Goal: Task Accomplishment & Management: Manage account settings

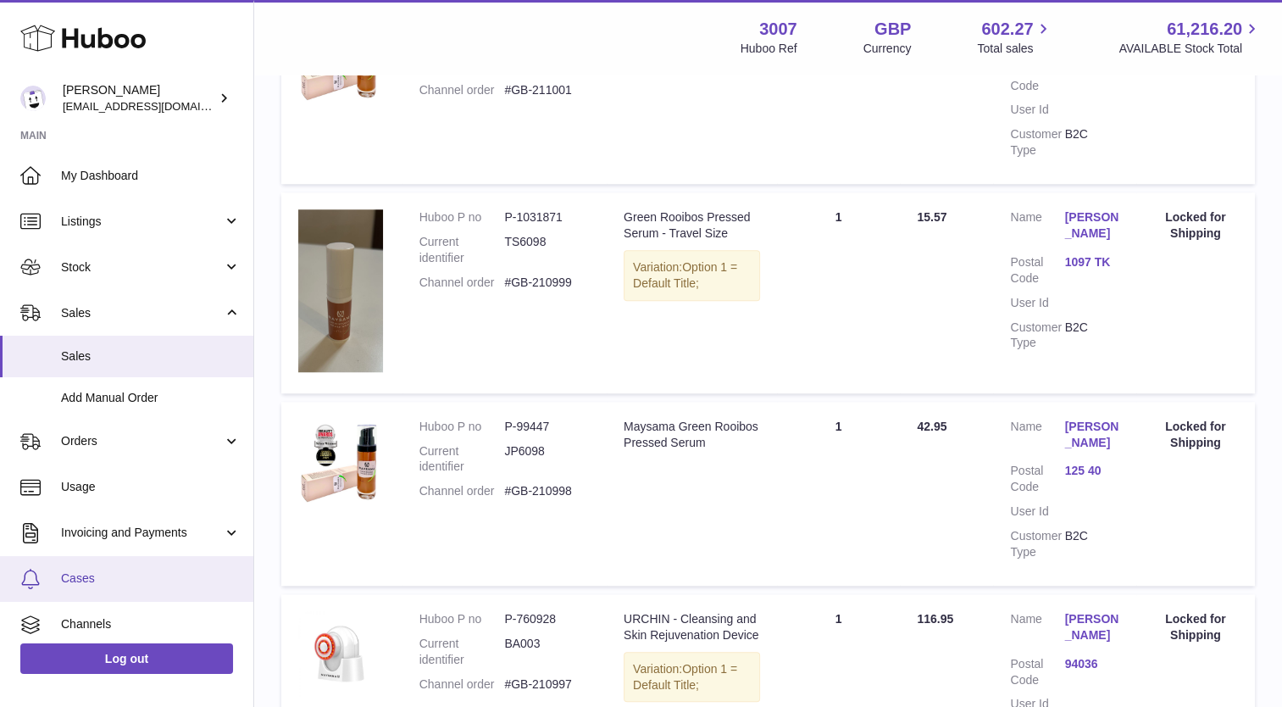
click at [110, 573] on span "Cases" at bounding box center [151, 578] width 180 height 16
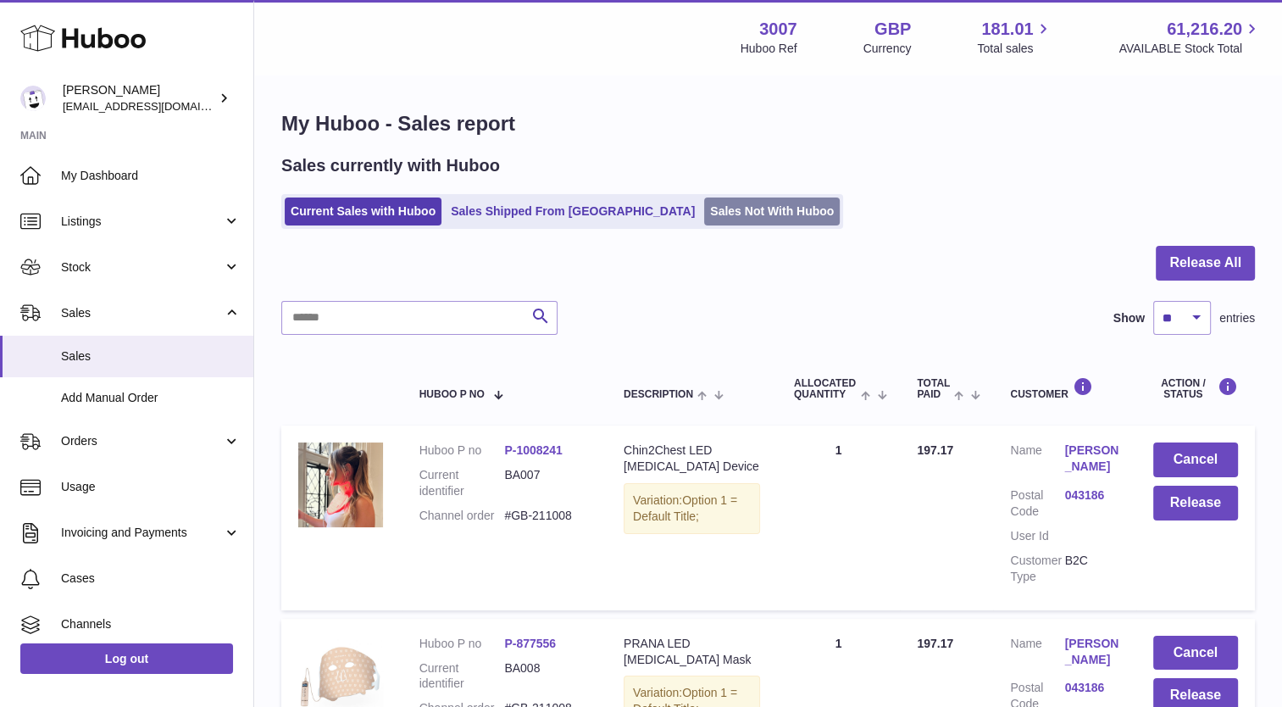
click at [704, 217] on link "Sales Not With Huboo" at bounding box center [772, 211] width 136 height 28
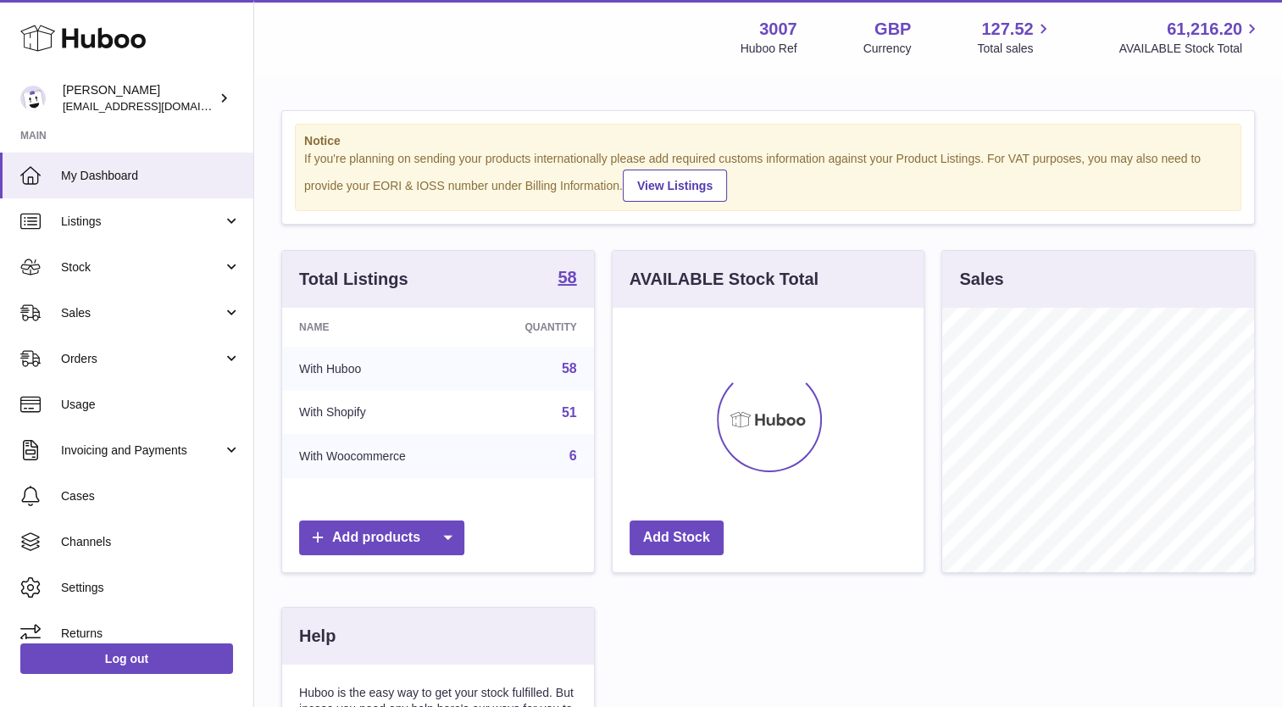
scroll to position [264, 312]
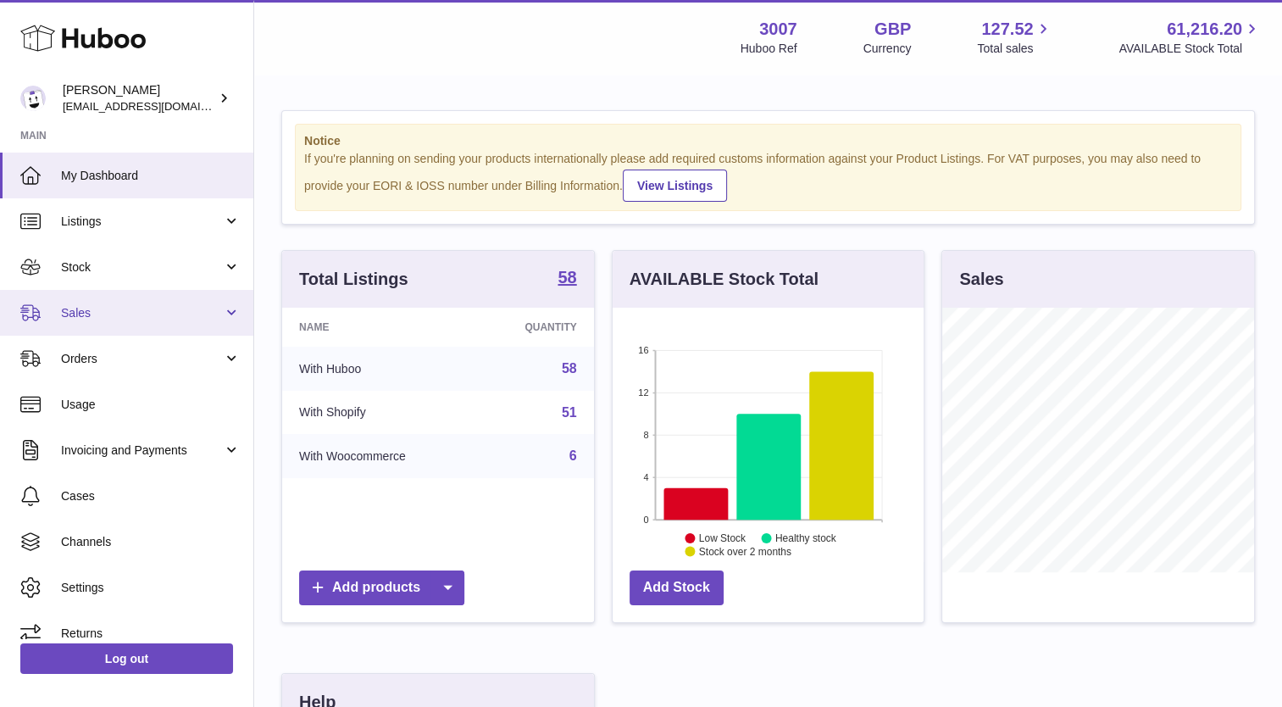
click at [126, 324] on link "Sales" at bounding box center [126, 313] width 253 height 46
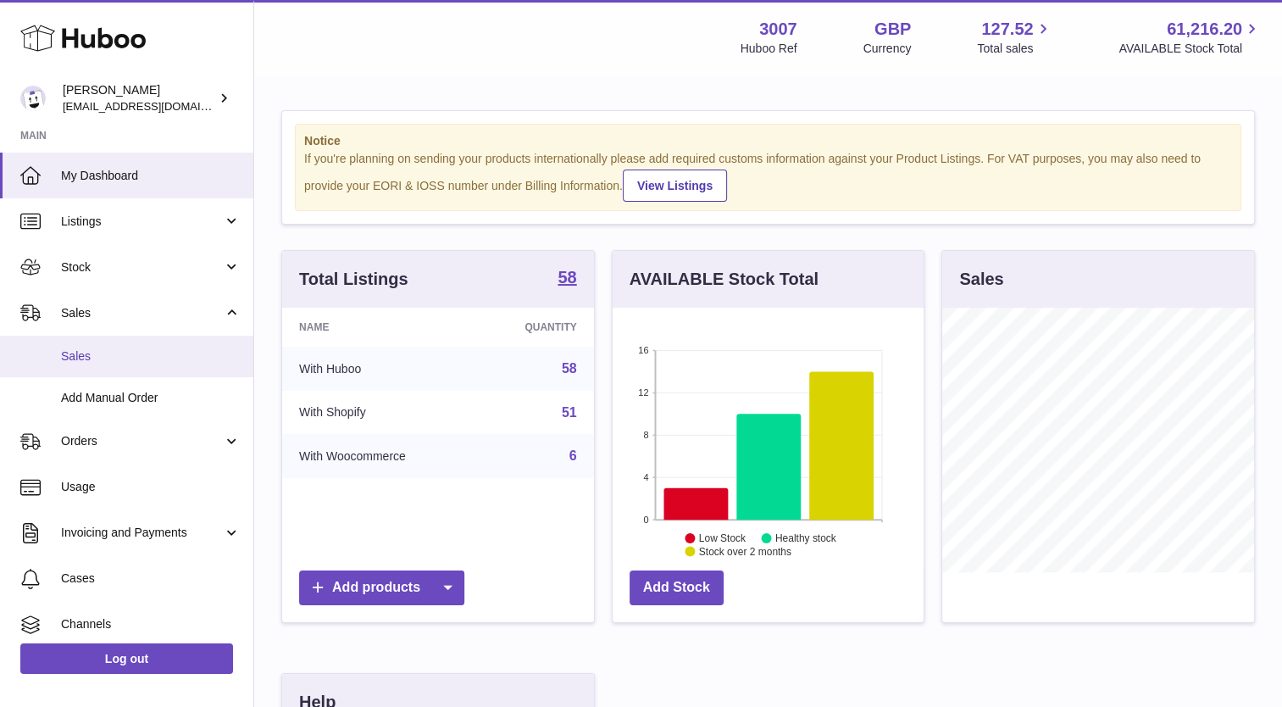
click at [112, 355] on span "Sales" at bounding box center [151, 356] width 180 height 16
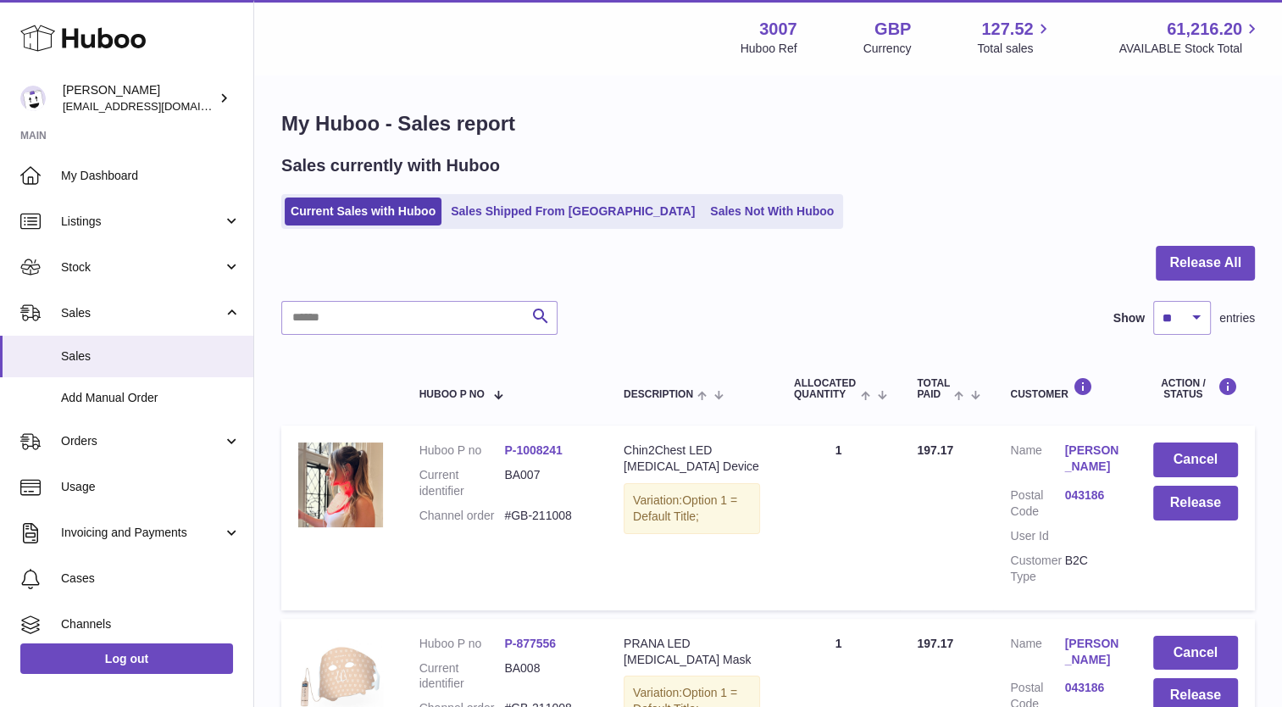
click at [672, 195] on ul "Current Sales with Huboo Sales Shipped From [GEOGRAPHIC_DATA] Sales Not With Hu…" at bounding box center [562, 211] width 562 height 35
click at [704, 220] on link "Sales Not With Huboo" at bounding box center [772, 211] width 136 height 28
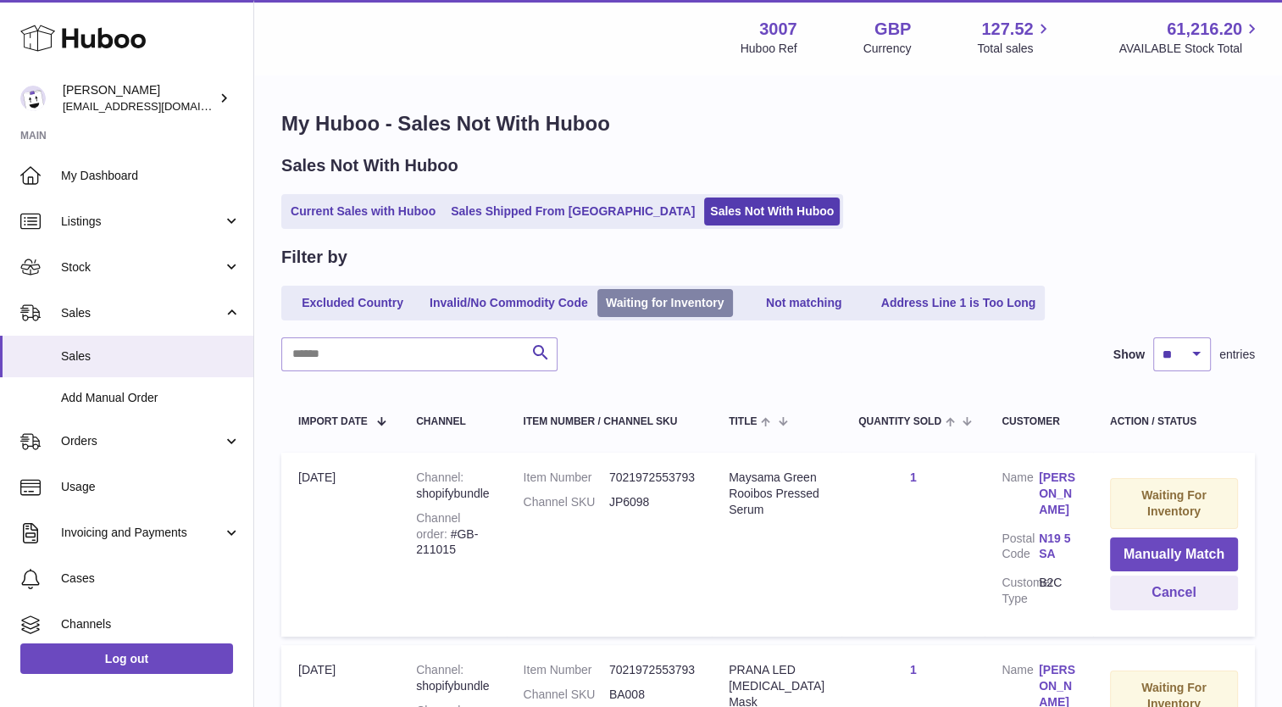
click at [640, 292] on link "Waiting for Inventory" at bounding box center [665, 303] width 136 height 28
click at [661, 310] on link "Waiting for Inventory" at bounding box center [665, 303] width 136 height 28
click at [814, 303] on link "Not matching" at bounding box center [804, 303] width 136 height 28
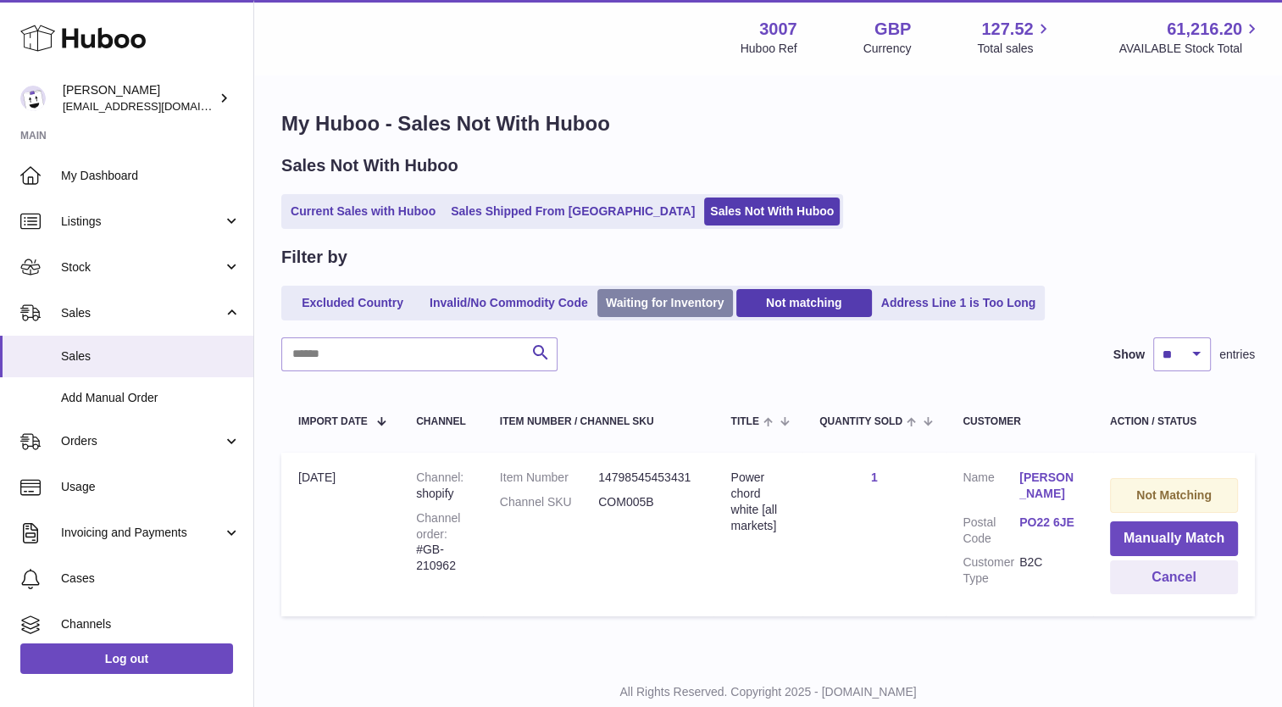
click at [678, 308] on link "Waiting for Inventory" at bounding box center [665, 303] width 136 height 28
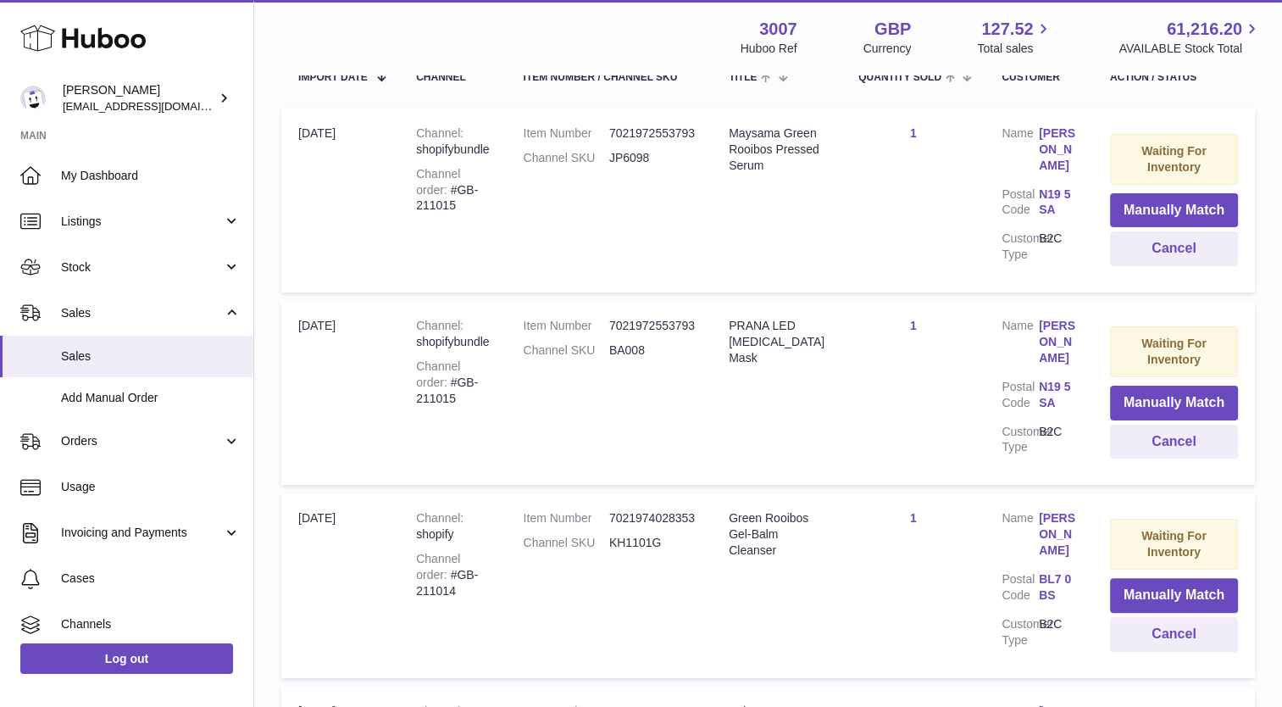
scroll to position [352, 0]
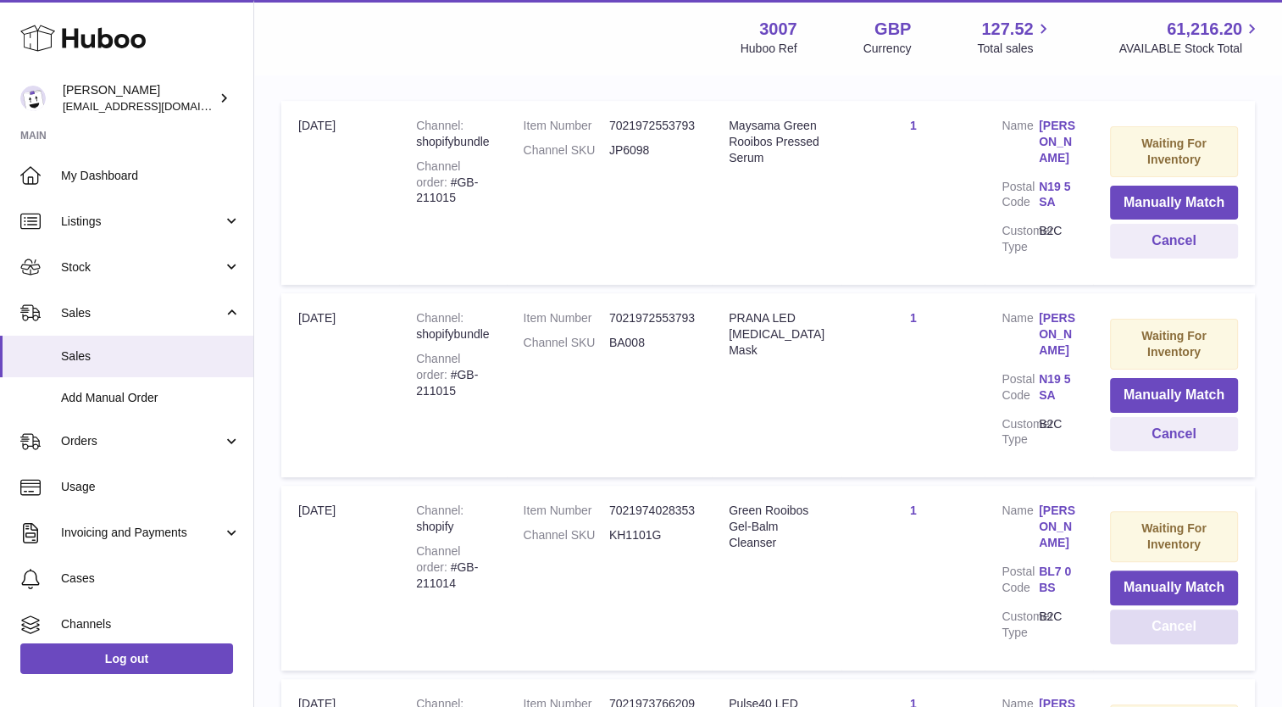
click at [1179, 613] on button "Cancel" at bounding box center [1174, 626] width 128 height 35
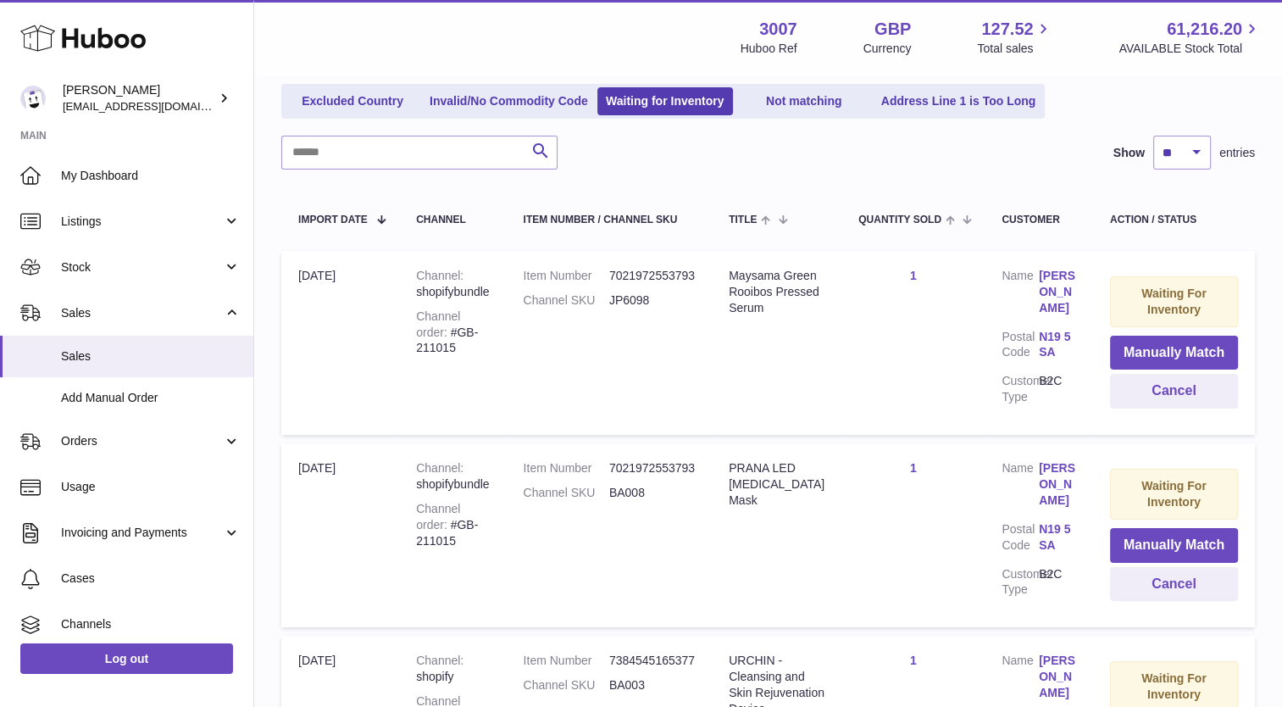
scroll to position [93, 0]
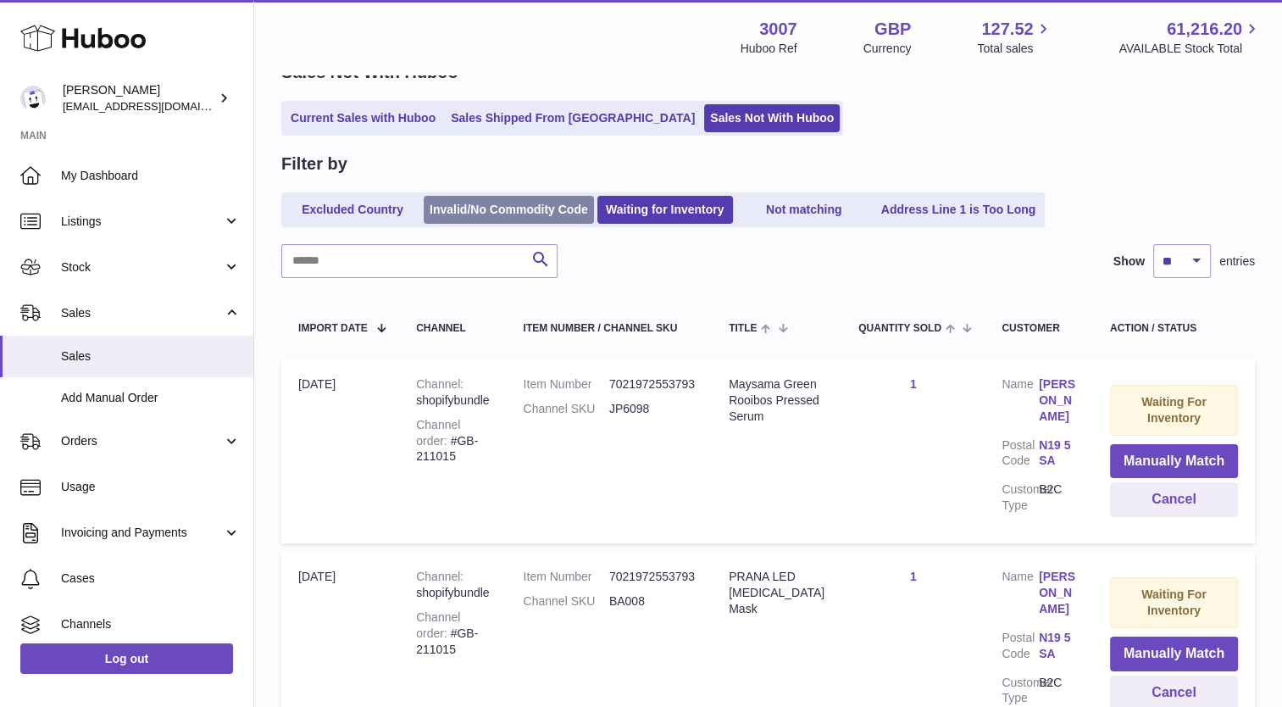
click at [539, 209] on link "Invalid/No Commodity Code" at bounding box center [509, 210] width 170 height 28
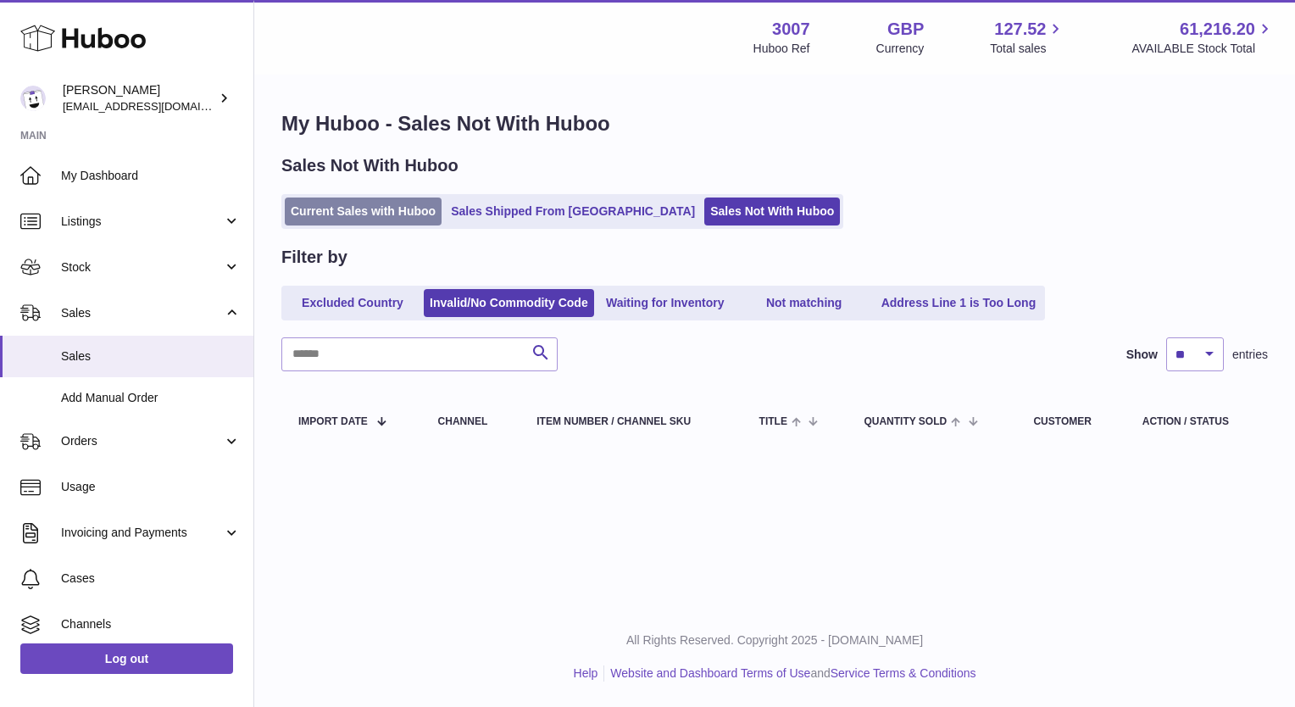
click at [339, 215] on link "Current Sales with Huboo" at bounding box center [363, 211] width 157 height 28
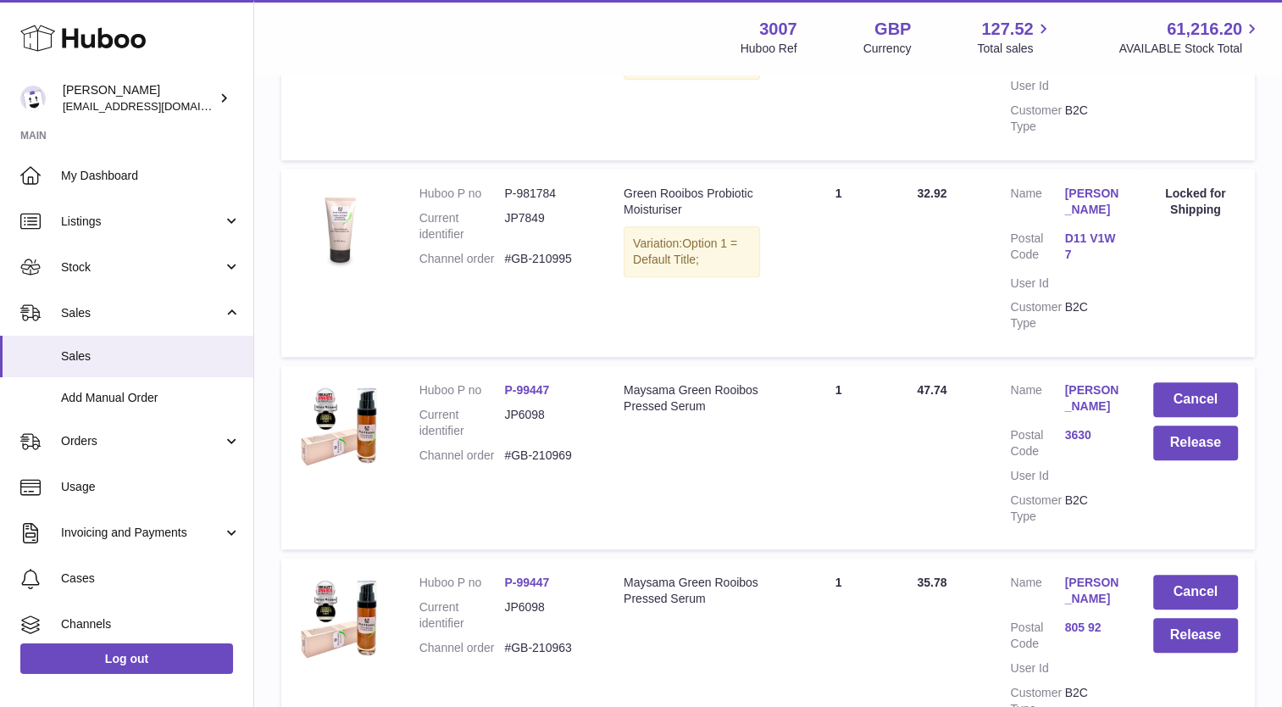
scroll to position [1850, 0]
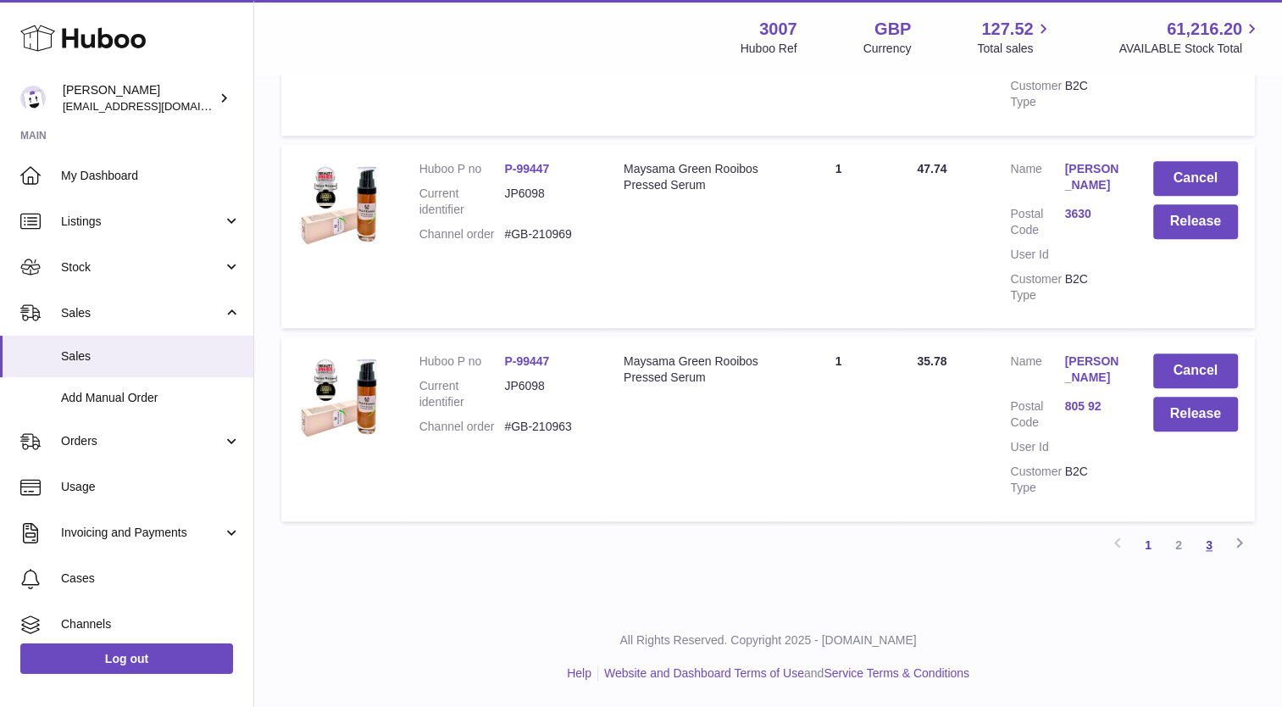
click at [1211, 554] on link "3" at bounding box center [1209, 545] width 30 height 30
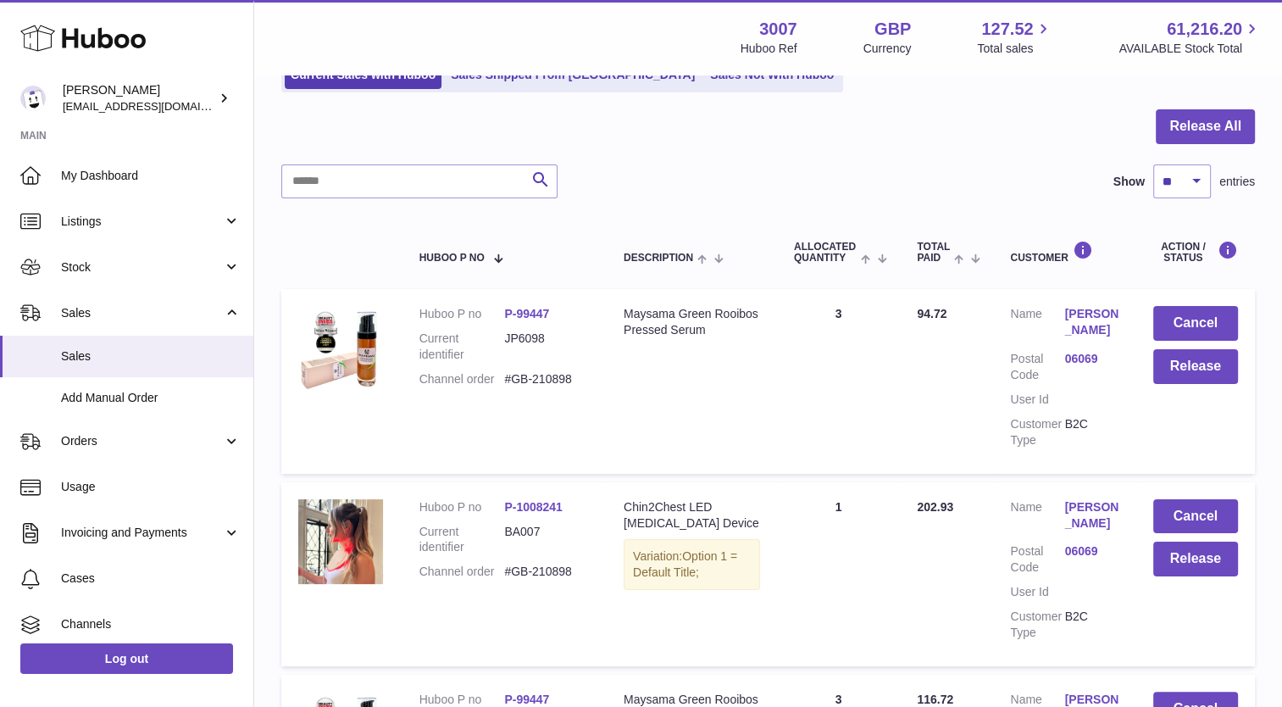
scroll to position [856, 0]
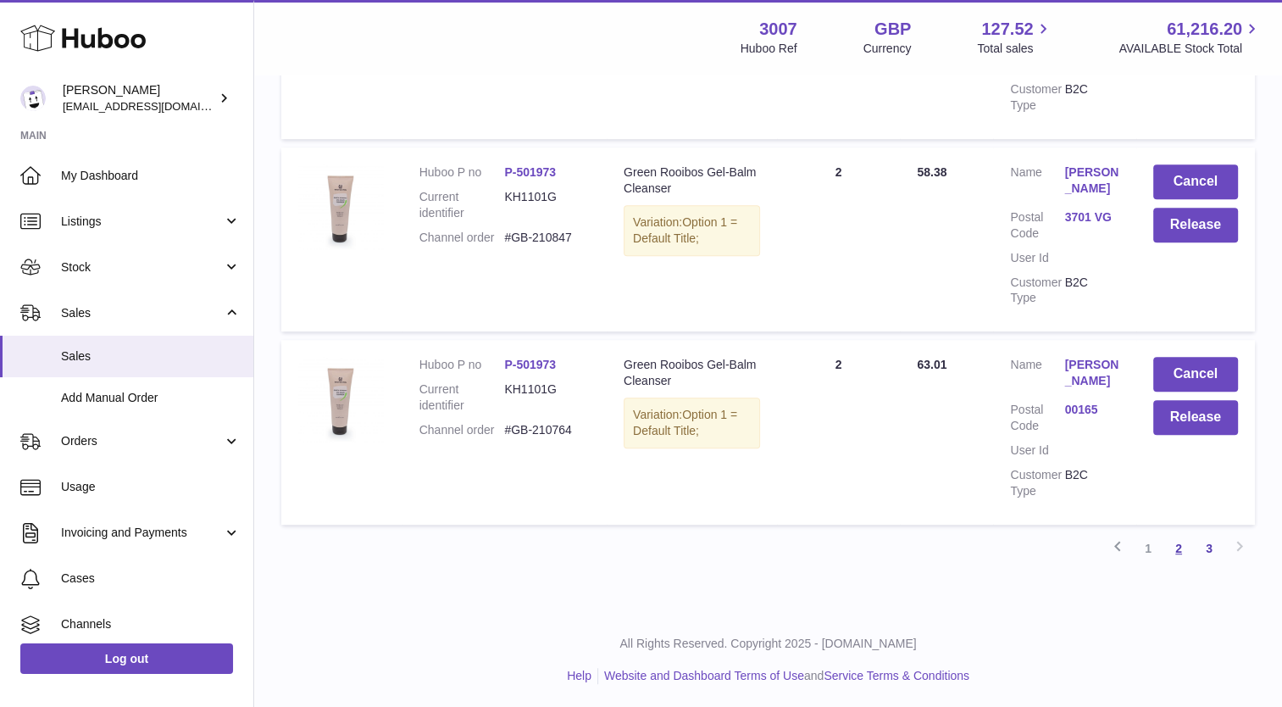
click at [1174, 542] on link "2" at bounding box center [1178, 548] width 30 height 30
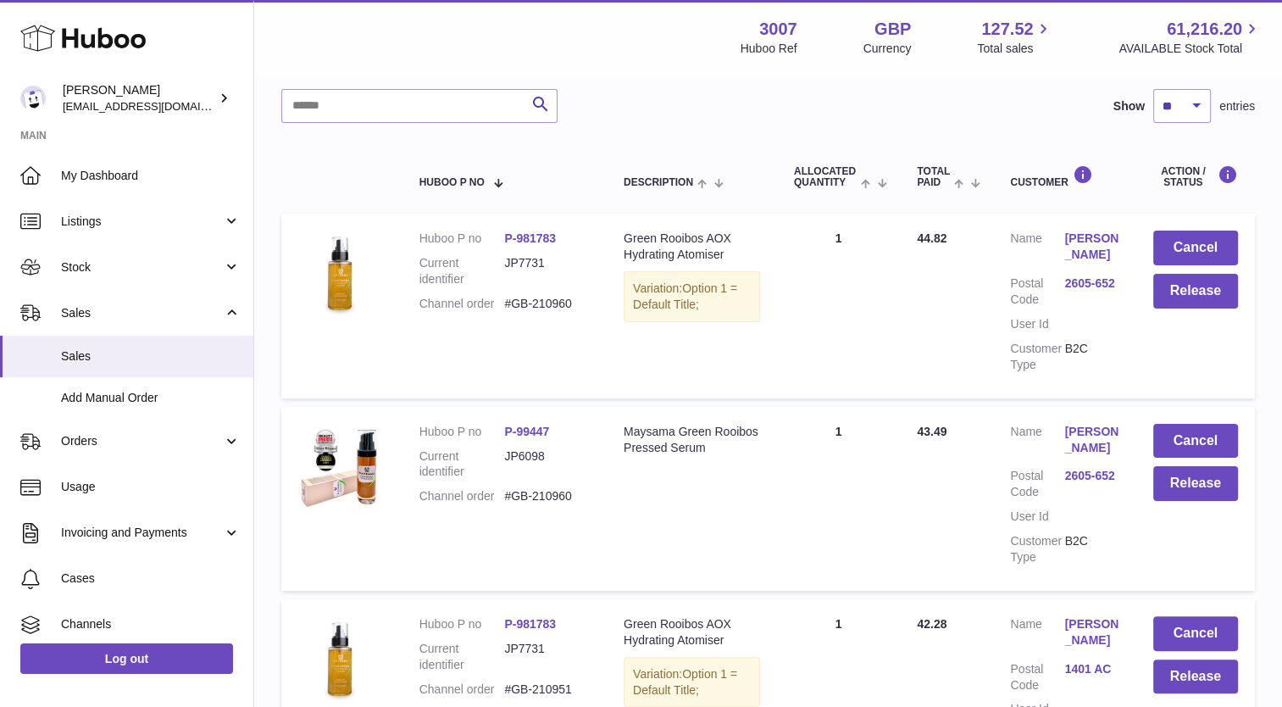
scroll to position [214, 0]
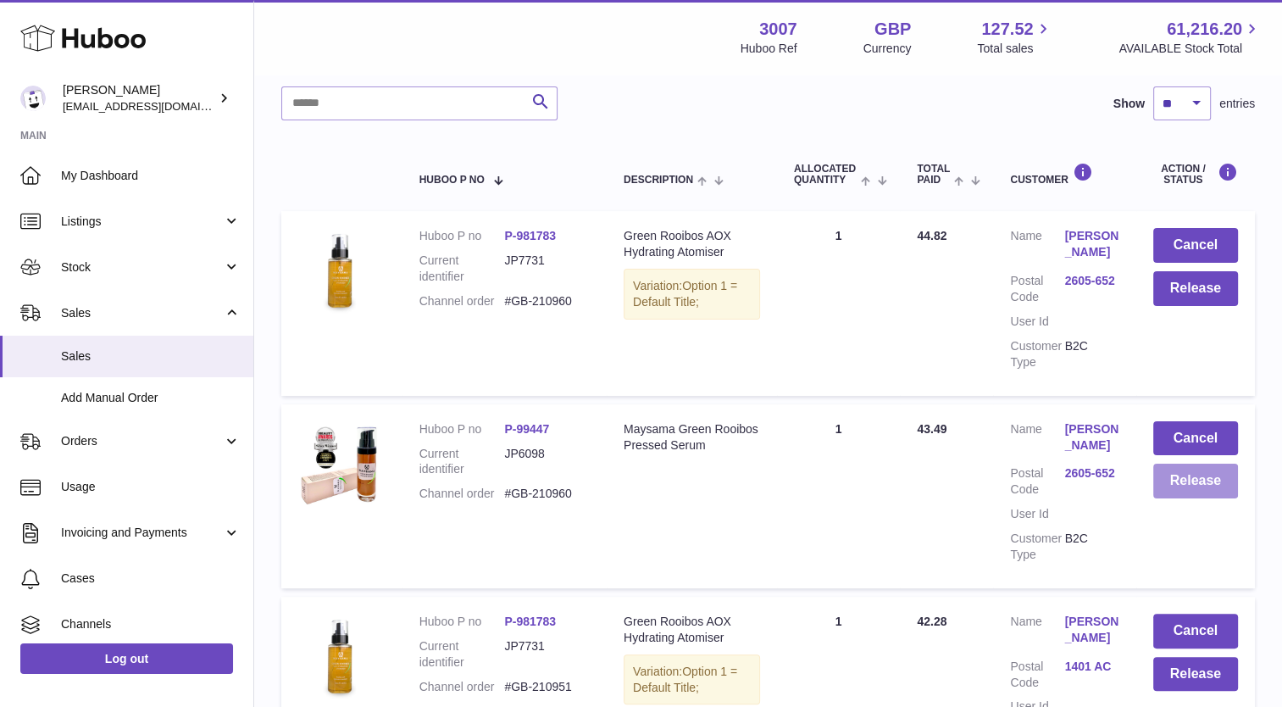
click at [1196, 483] on button "Release" at bounding box center [1195, 480] width 85 height 35
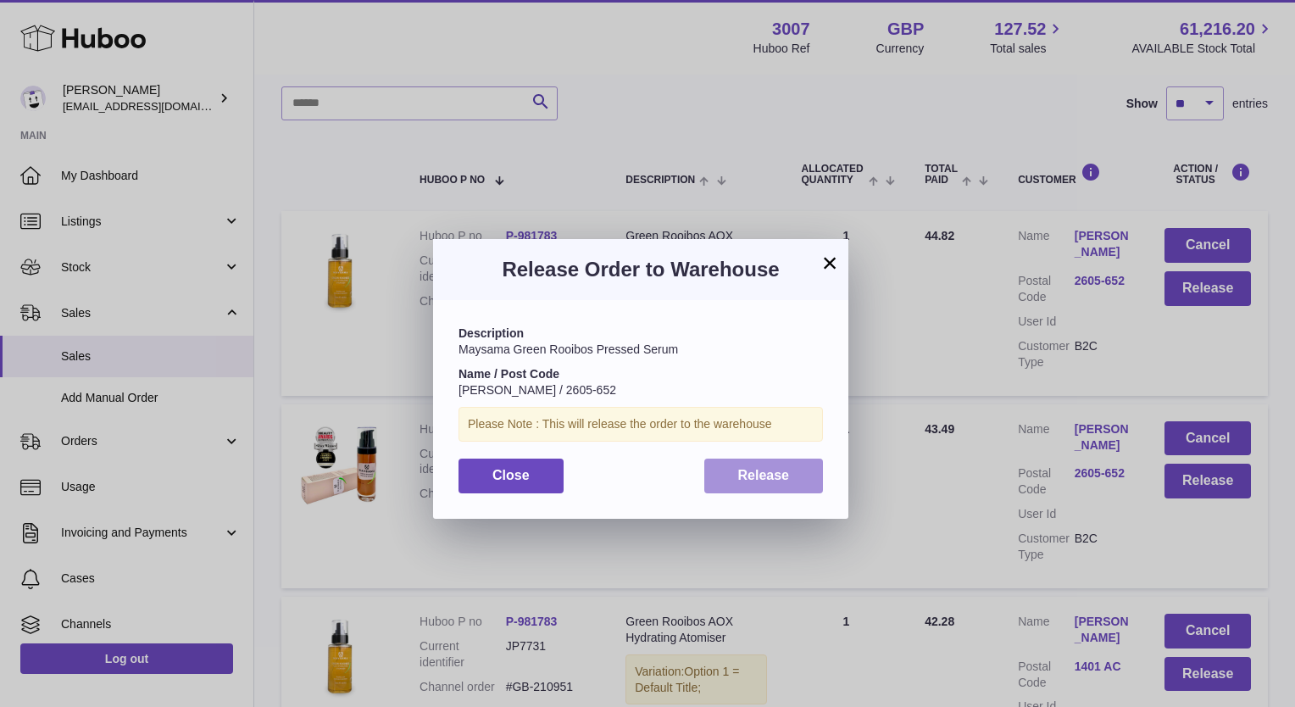
click at [795, 469] on button "Release" at bounding box center [763, 475] width 119 height 35
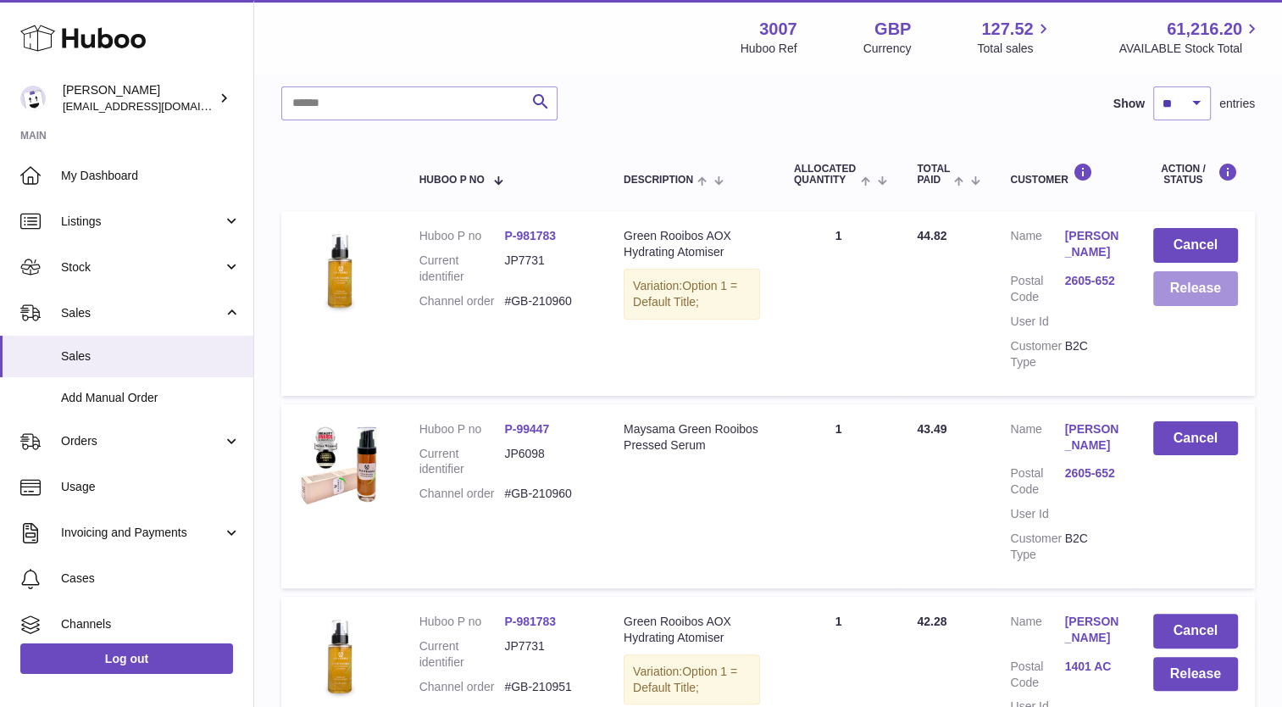
click at [1201, 287] on button "Release" at bounding box center [1195, 288] width 85 height 35
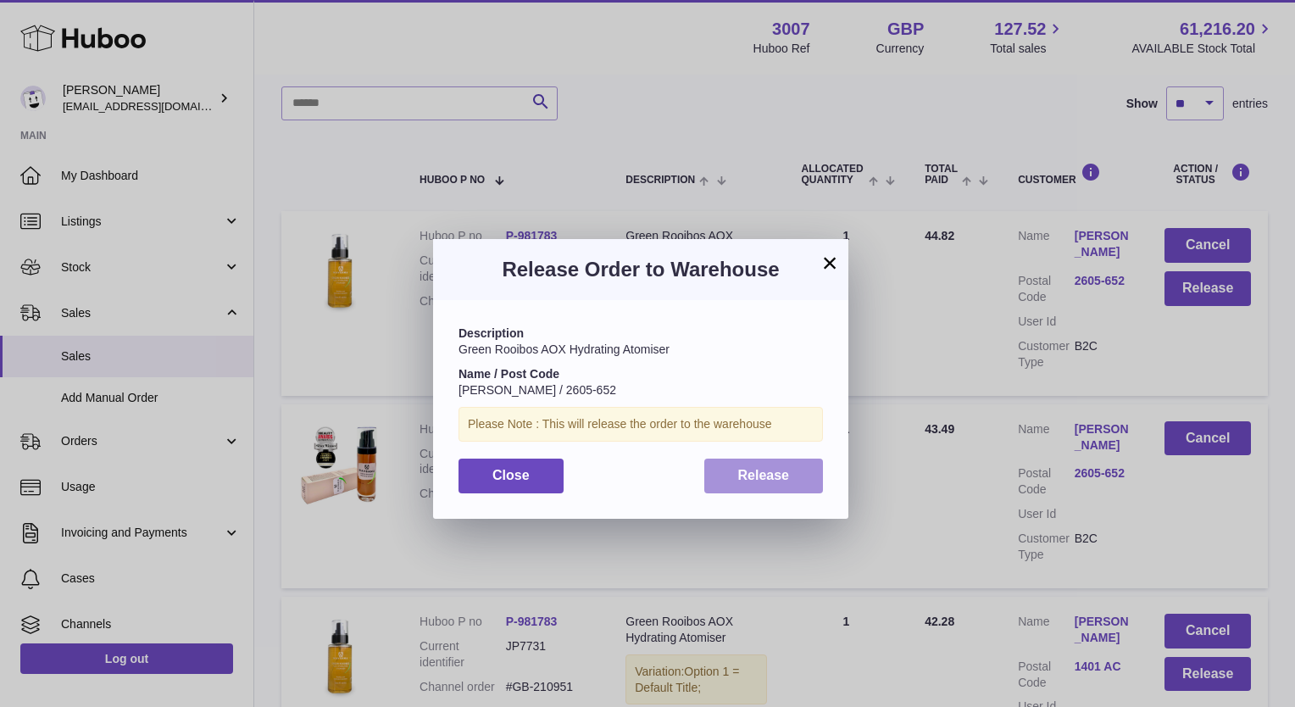
click at [776, 480] on span "Release" at bounding box center [764, 475] width 52 height 14
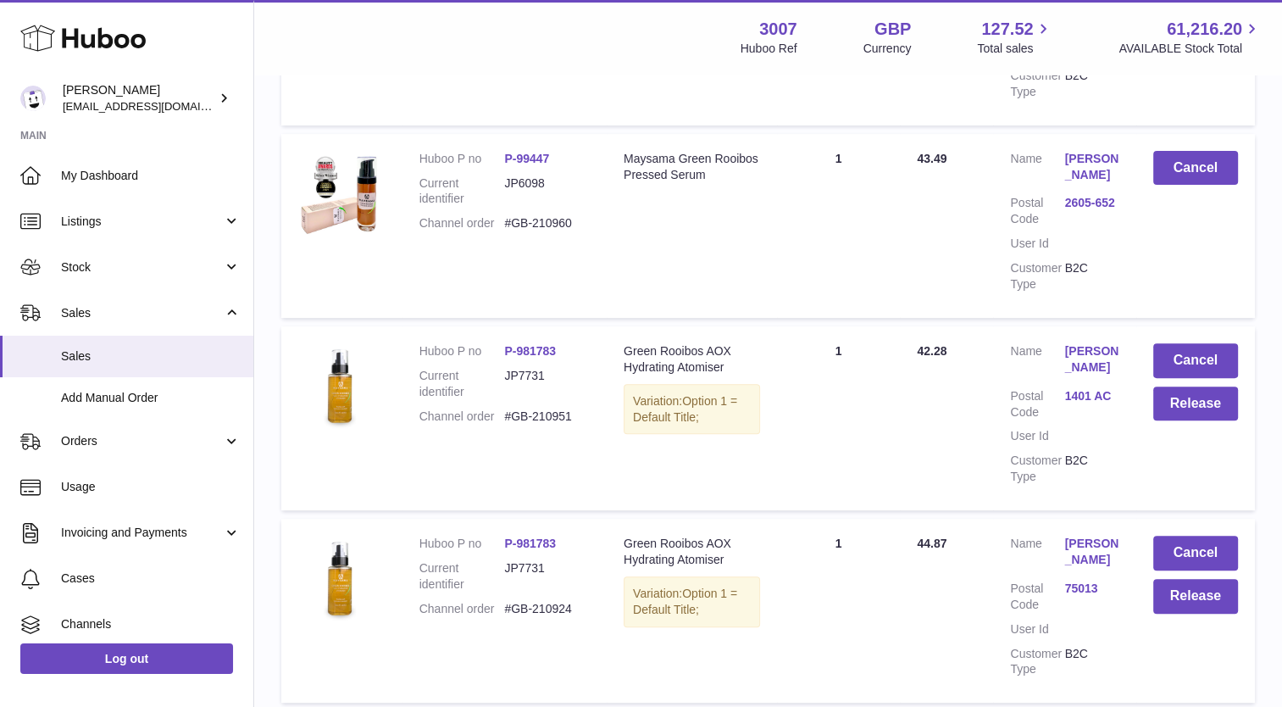
scroll to position [563, 0]
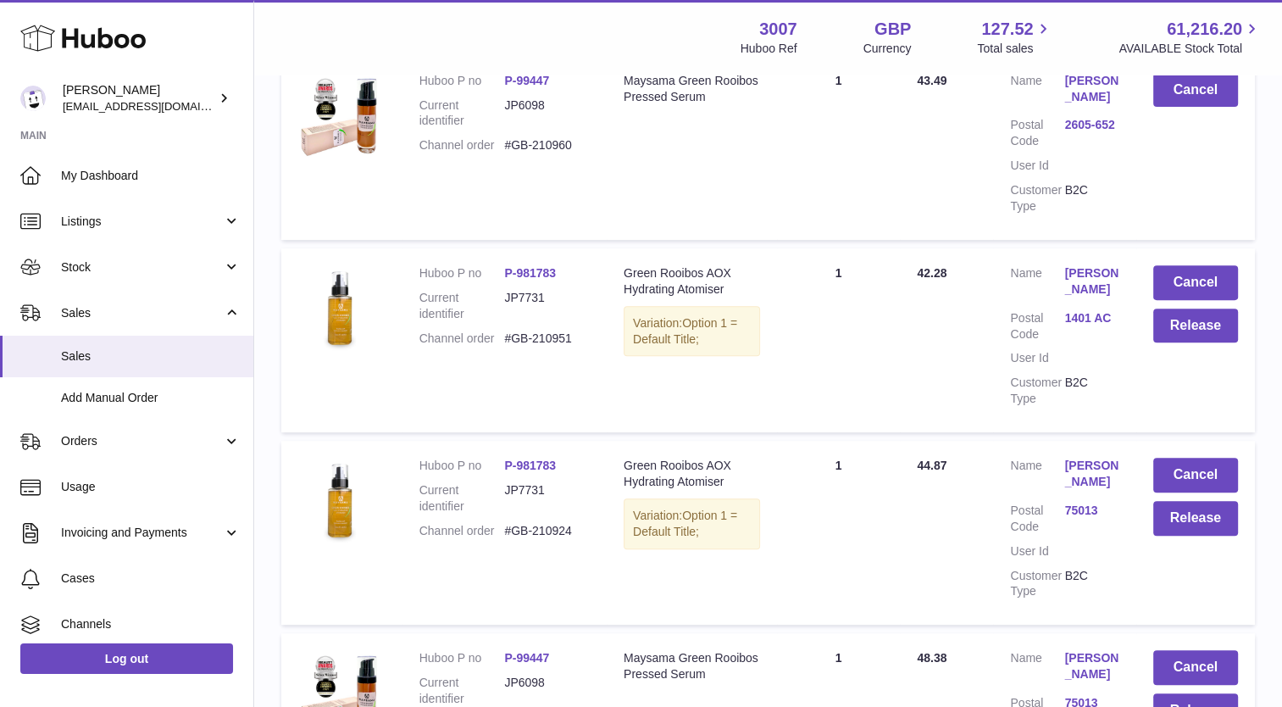
drag, startPoint x: 1118, startPoint y: 285, endPoint x: 1062, endPoint y: 265, distance: 60.0
click at [1062, 265] on td "Customer Name Annelies Burcksen Postal Code 1401 AC User Id Customer Type B2C" at bounding box center [1064, 340] width 142 height 184
copy dl "Annelies Burcksen"
